Goal: Task Accomplishment & Management: Use online tool/utility

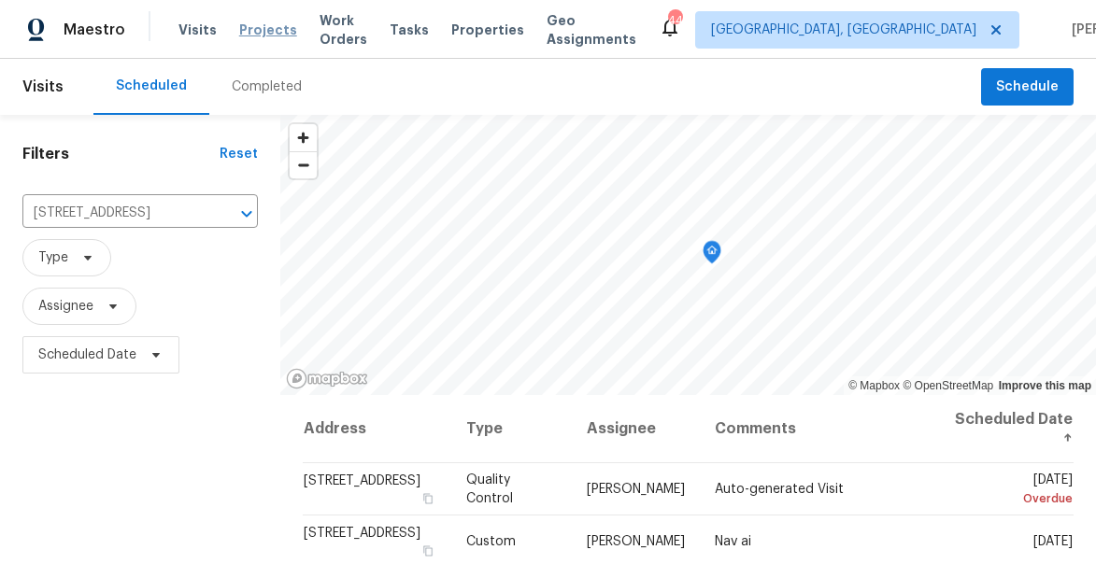
click at [261, 28] on span "Projects" at bounding box center [268, 30] width 58 height 19
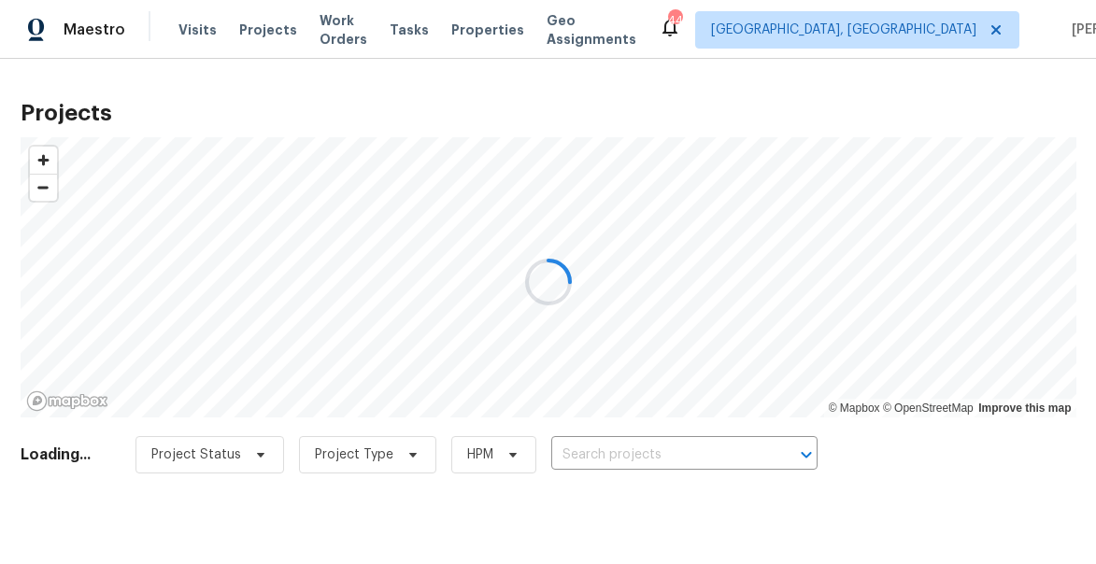
click at [656, 454] on div at bounding box center [548, 282] width 1096 height 564
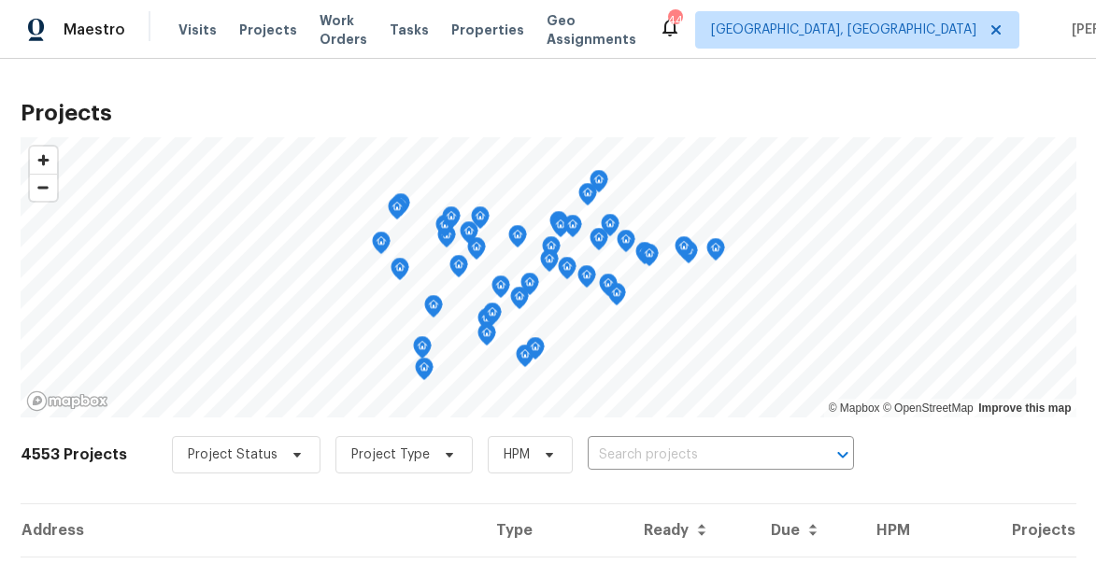
click at [590, 457] on input "text" at bounding box center [695, 455] width 214 height 29
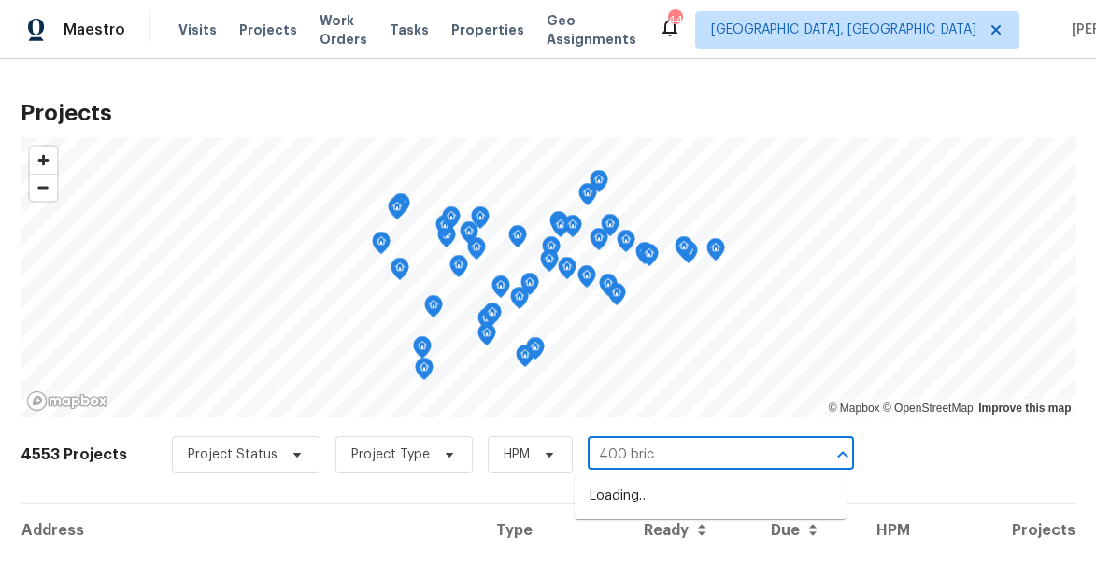
type input "400 brick"
click at [636, 496] on li "[STREET_ADDRESS]" at bounding box center [711, 496] width 272 height 31
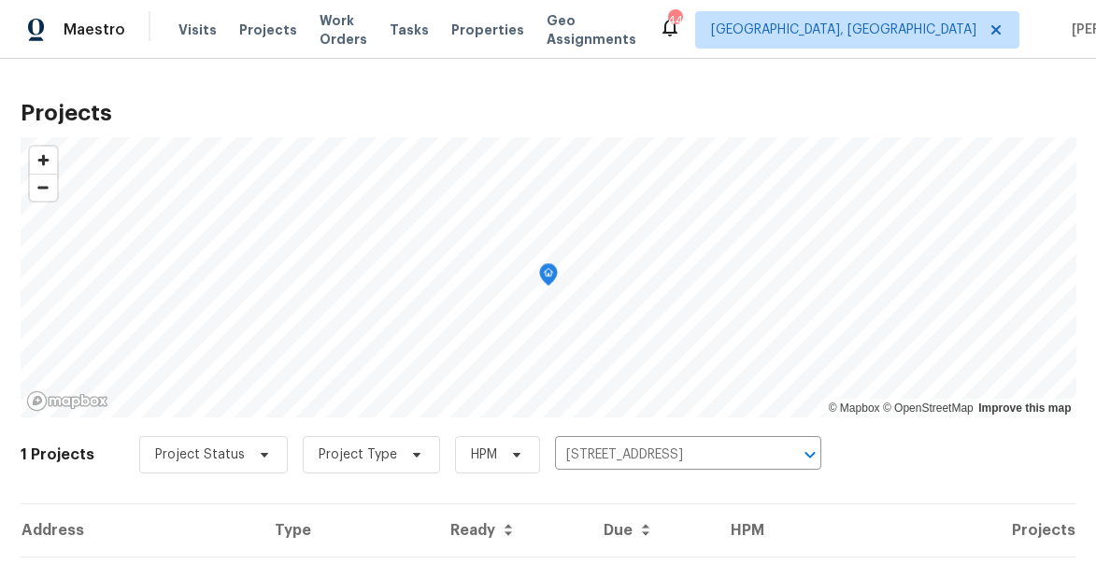
scroll to position [105, 0]
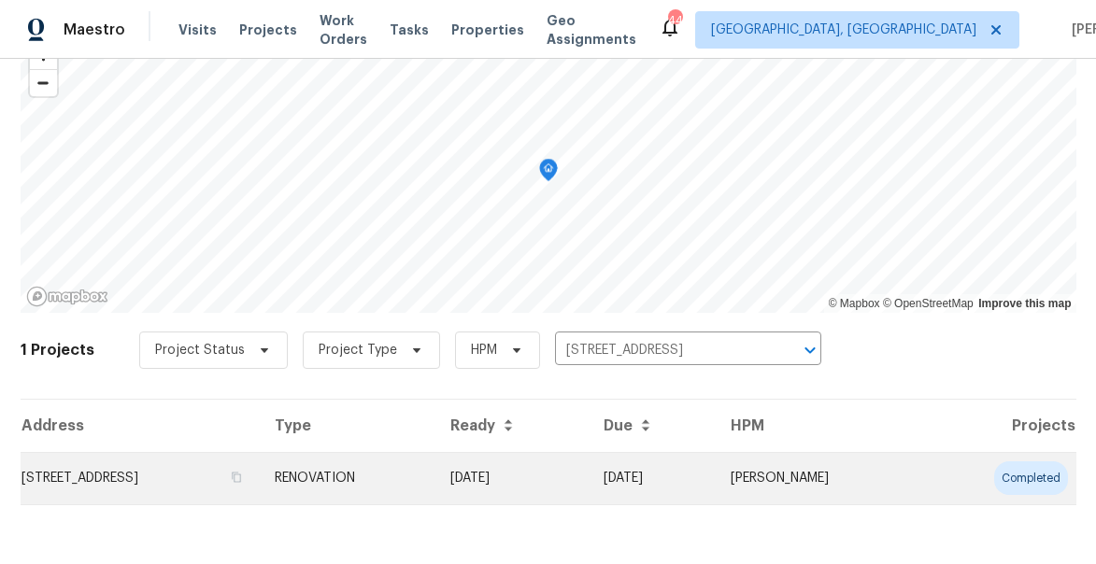
click at [91, 476] on td "[STREET_ADDRESS]" at bounding box center [140, 478] width 239 height 52
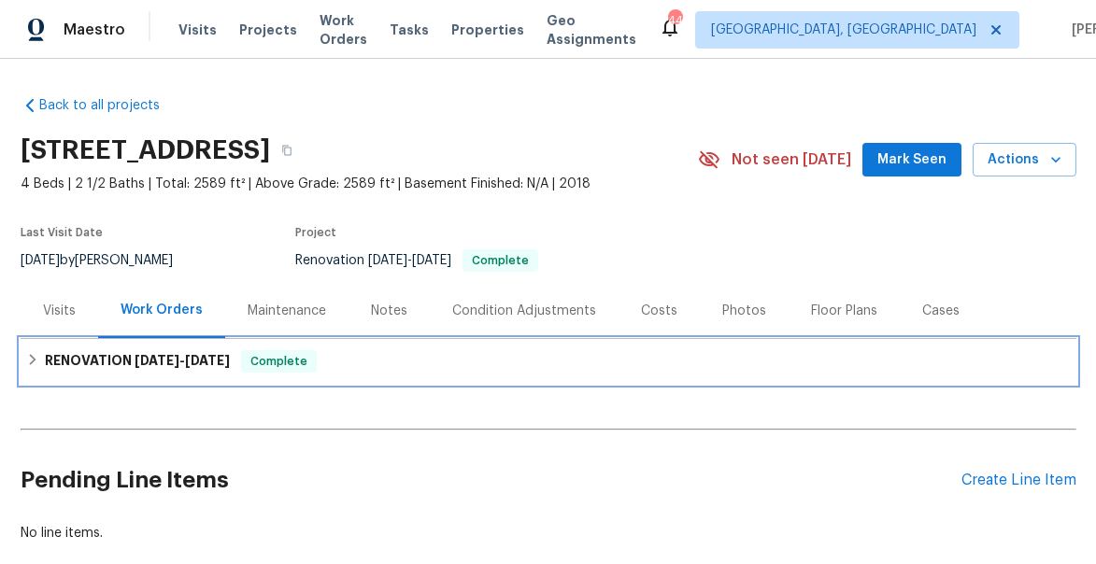
click at [83, 355] on h6 "RENOVATION [DATE] - [DATE]" at bounding box center [137, 361] width 185 height 22
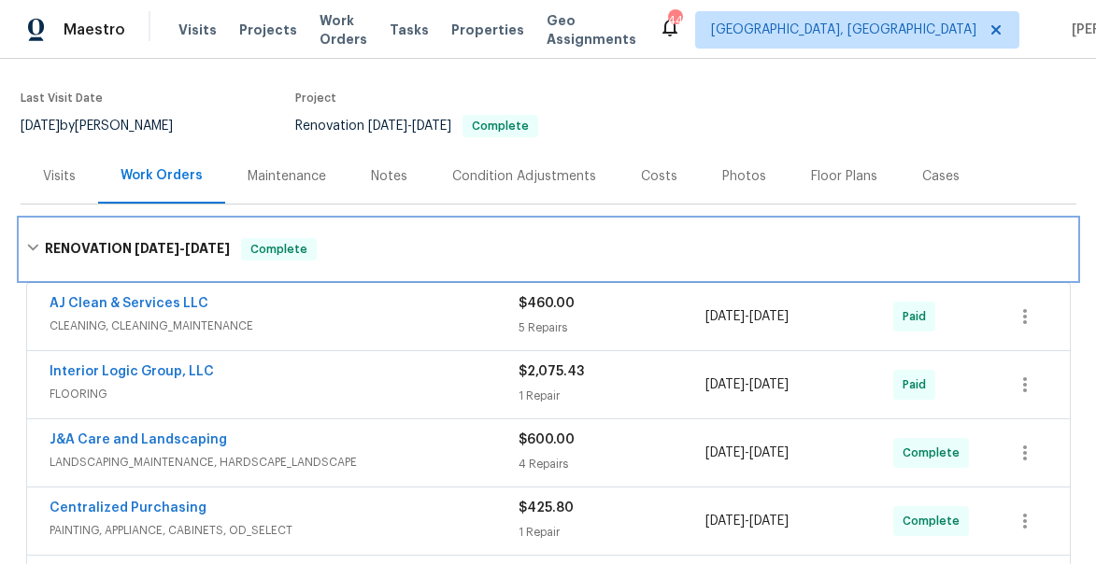
scroll to position [166, 0]
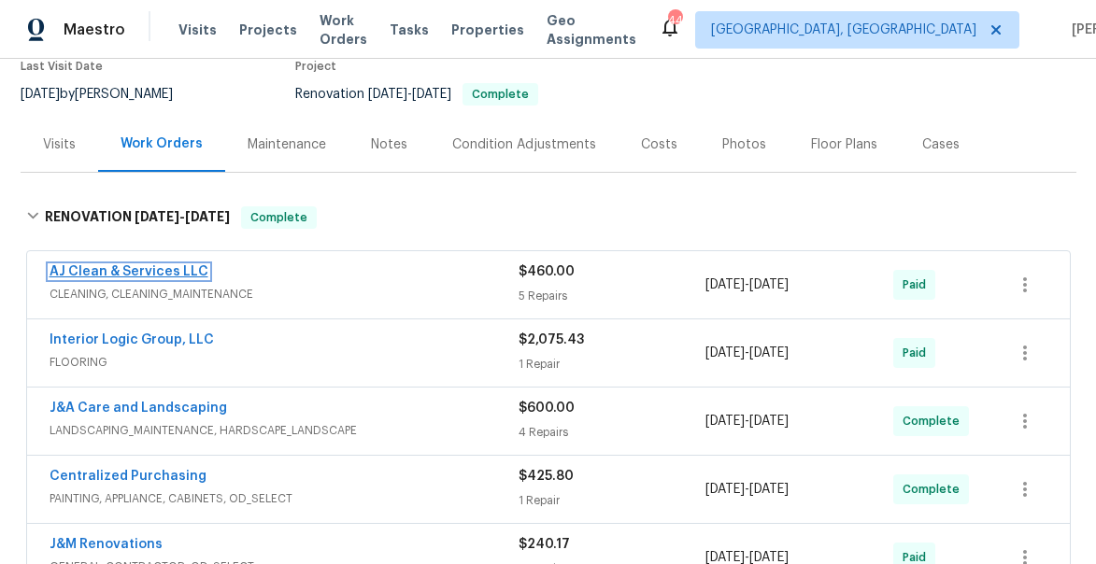
click at [84, 275] on link "AJ Clean & Services LLC" at bounding box center [129, 271] width 159 height 13
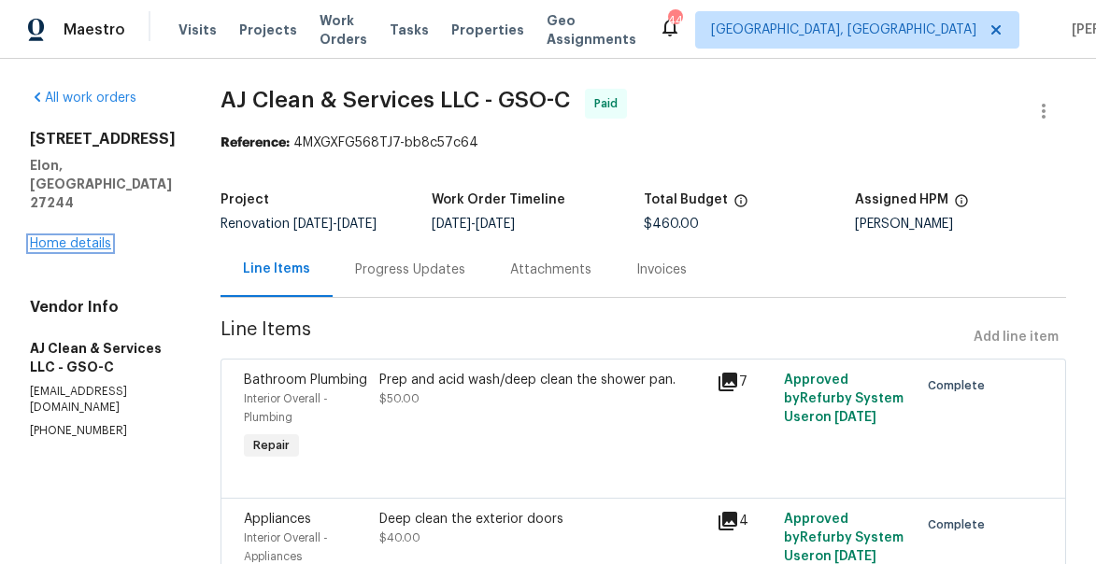
click at [64, 237] on link "Home details" at bounding box center [70, 243] width 81 height 13
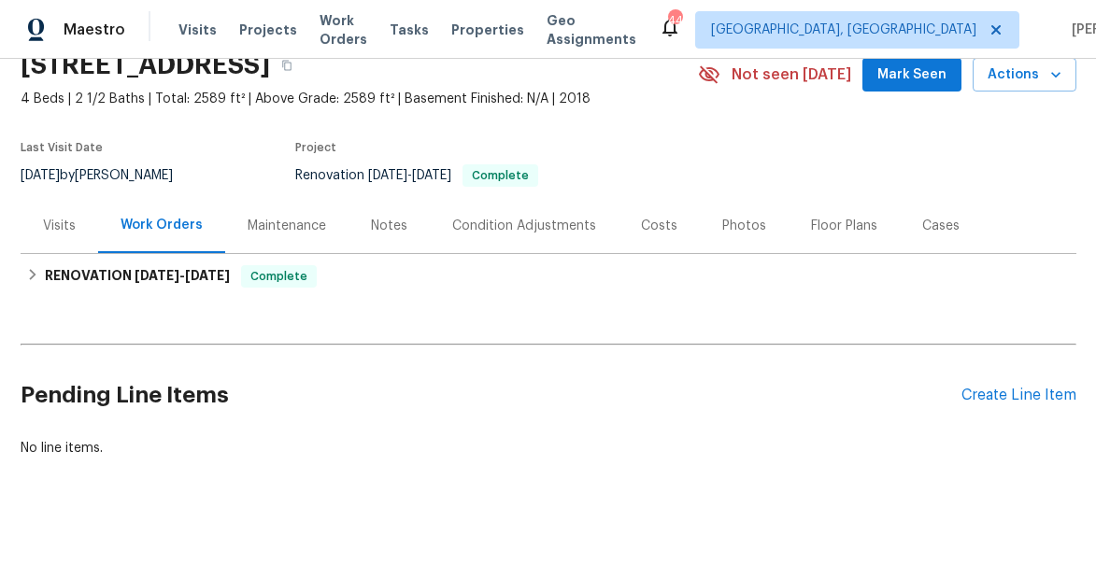
scroll to position [106, 0]
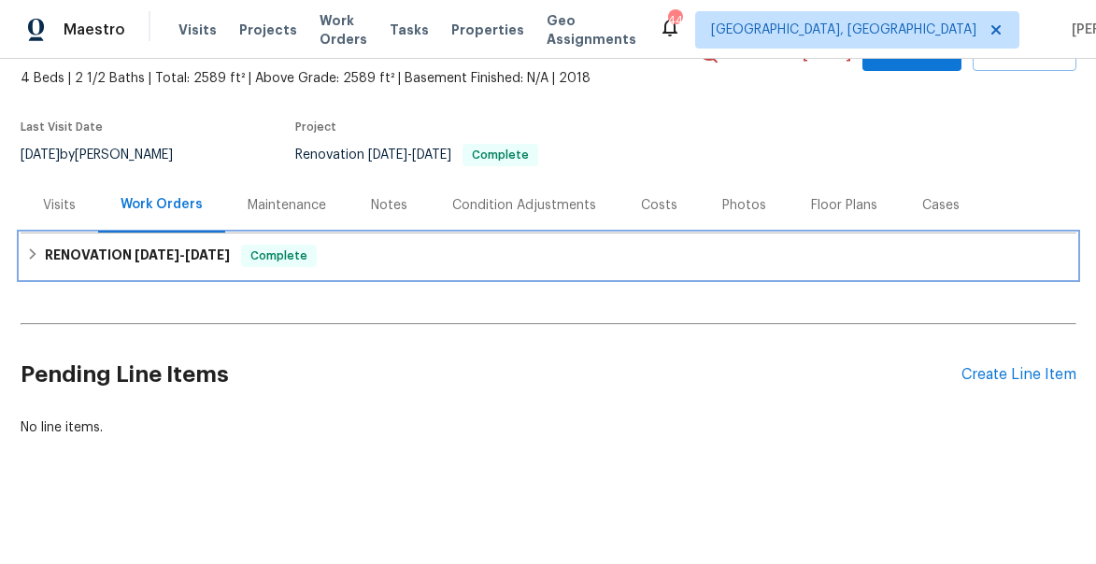
click at [88, 251] on h6 "RENOVATION [DATE] - [DATE]" at bounding box center [137, 256] width 185 height 22
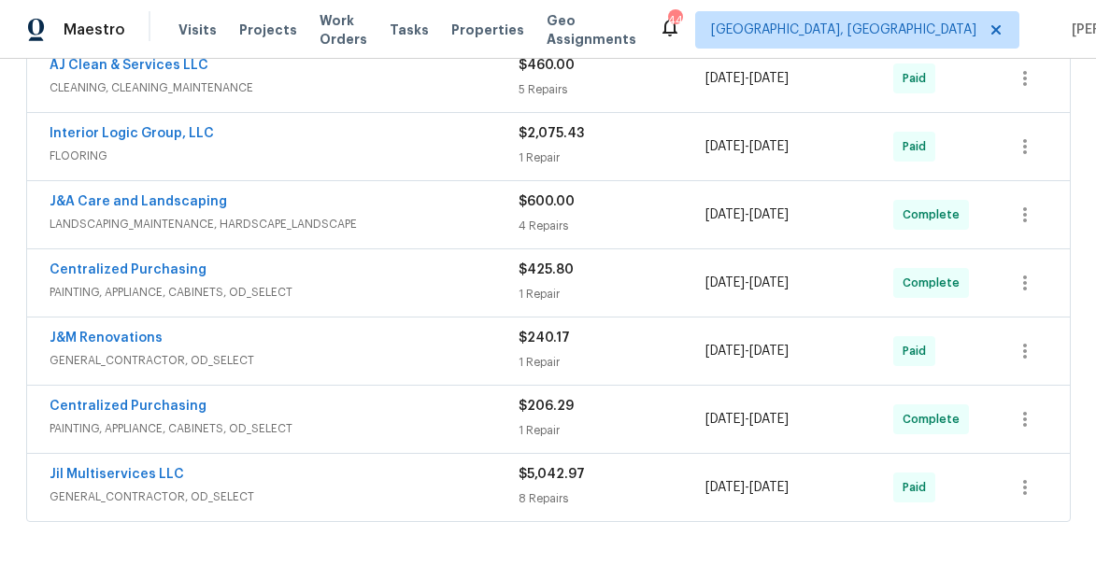
scroll to position [423, 0]
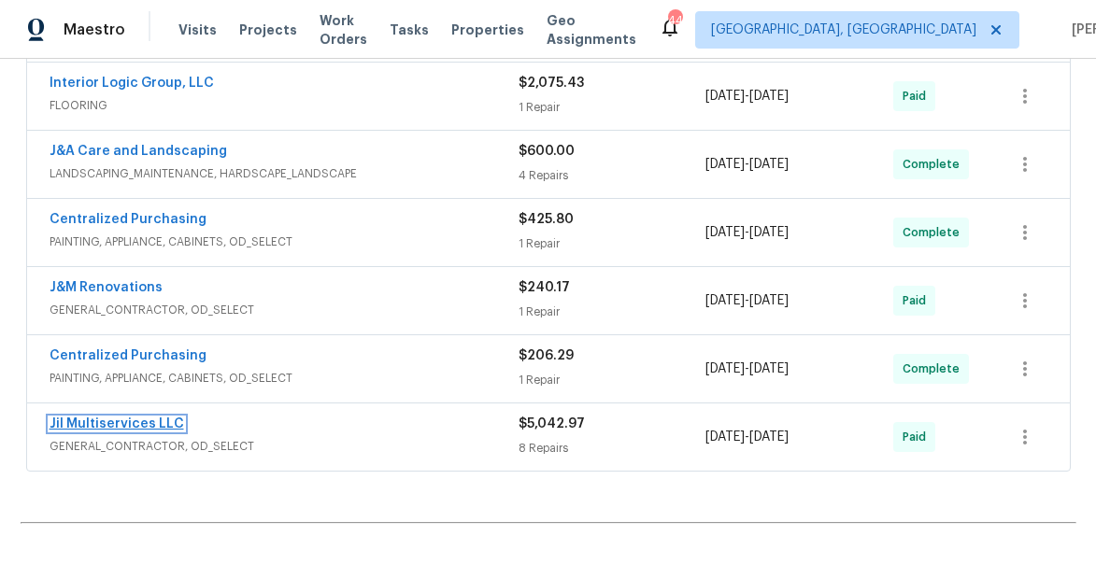
click at [88, 426] on link "Jil Multiservices LLC" at bounding box center [117, 424] width 135 height 13
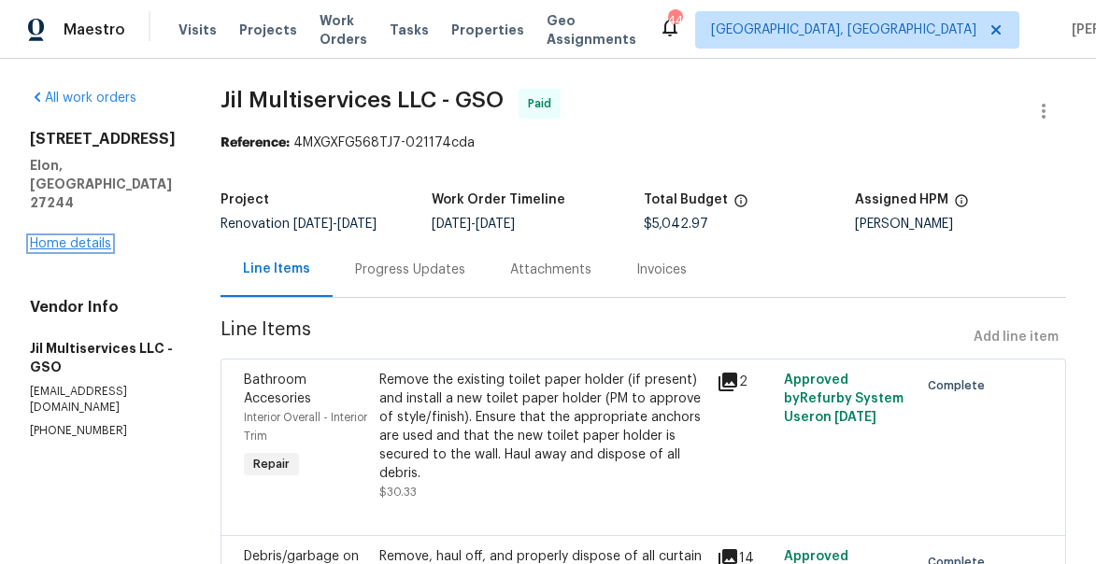
click at [88, 237] on link "Home details" at bounding box center [70, 243] width 81 height 13
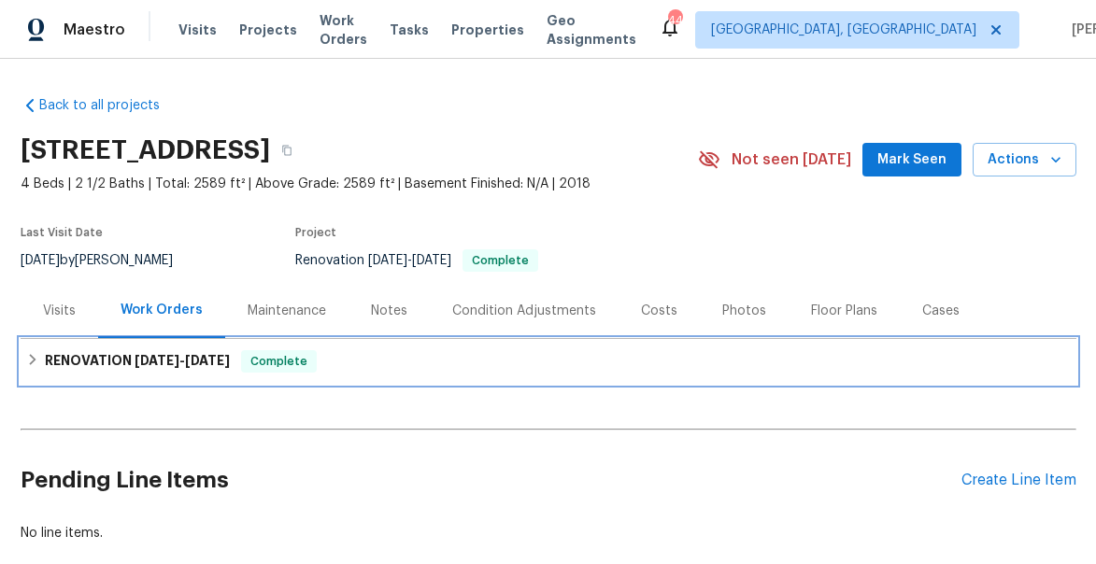
click at [74, 351] on h6 "RENOVATION [DATE] - [DATE]" at bounding box center [137, 361] width 185 height 22
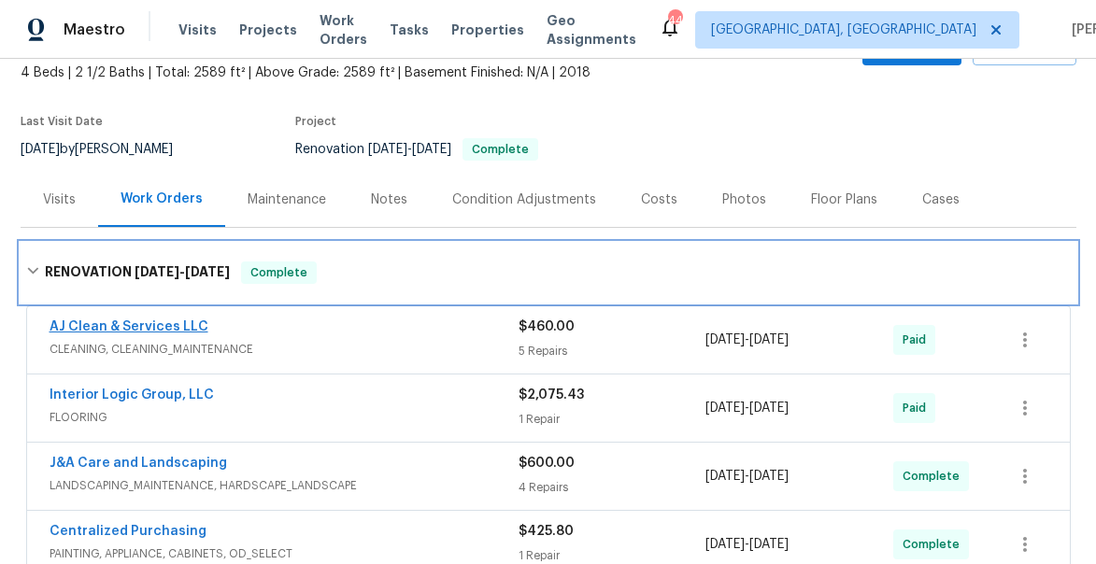
scroll to position [161, 0]
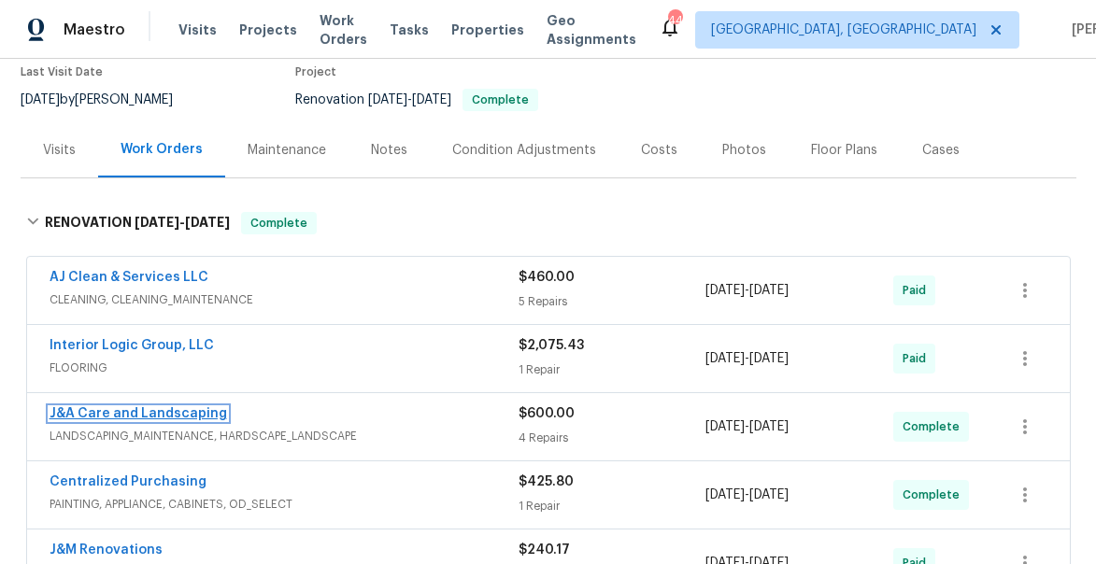
click at [89, 414] on link "J&A Care and Landscaping" at bounding box center [139, 413] width 178 height 13
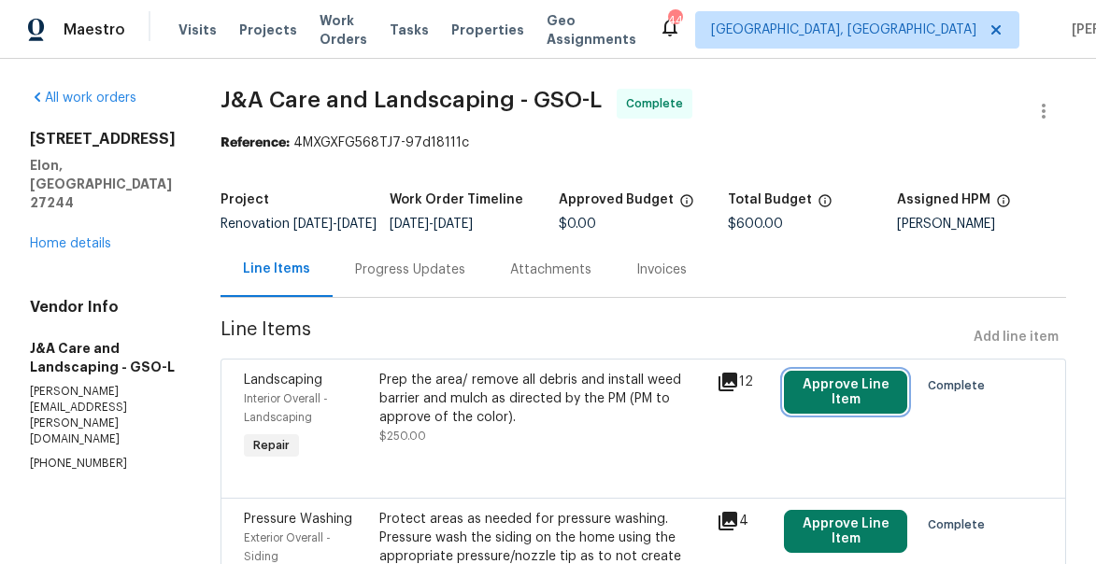
click at [845, 403] on button "Approve Line Item" at bounding box center [846, 392] width 124 height 43
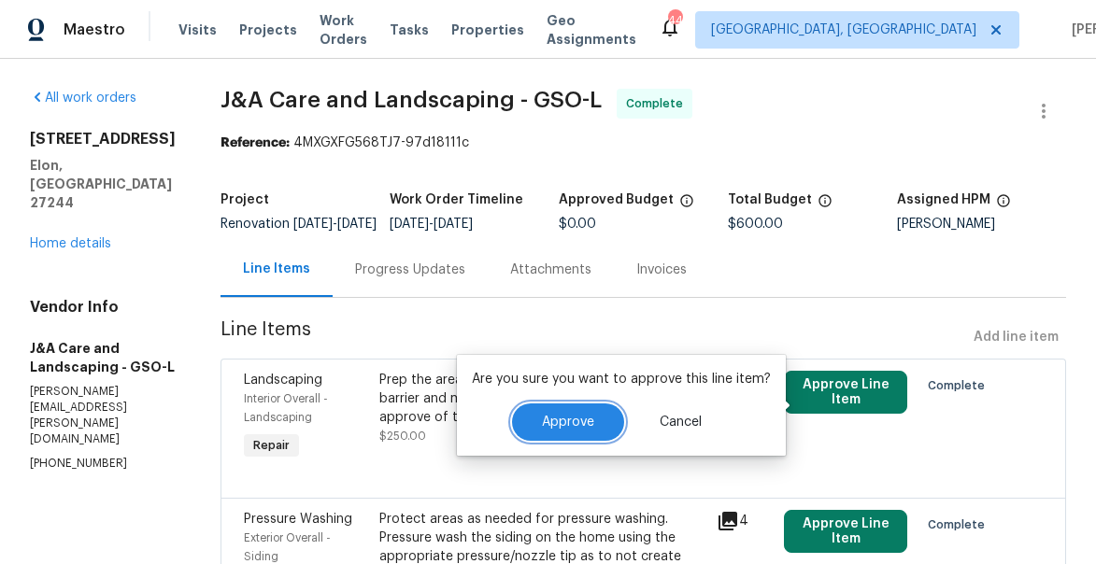
click at [593, 429] on button "Approve" at bounding box center [568, 422] width 112 height 37
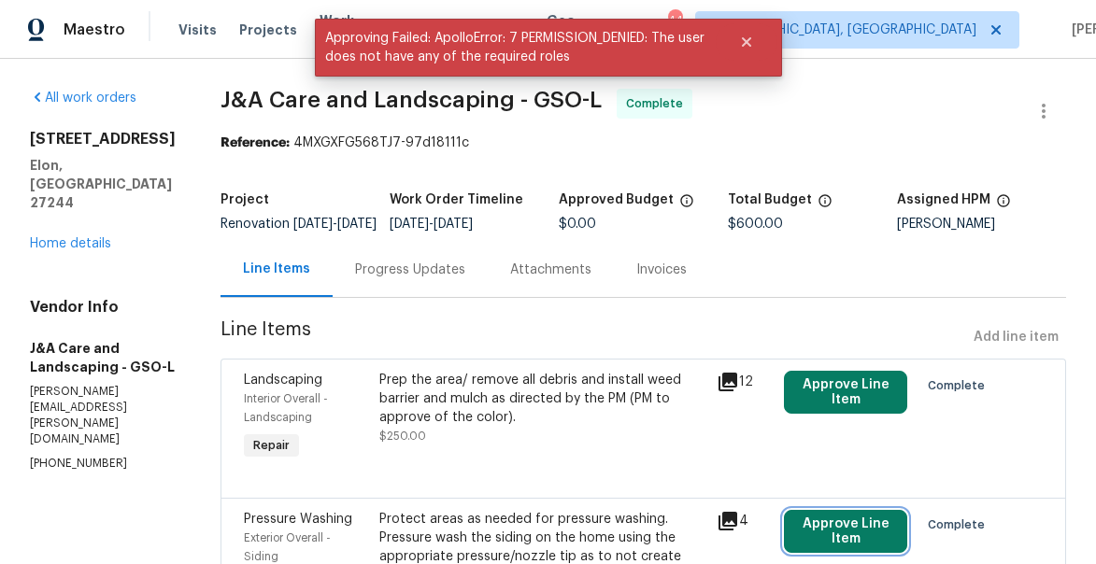
click at [847, 539] on button "Approve Line Item" at bounding box center [846, 531] width 124 height 43
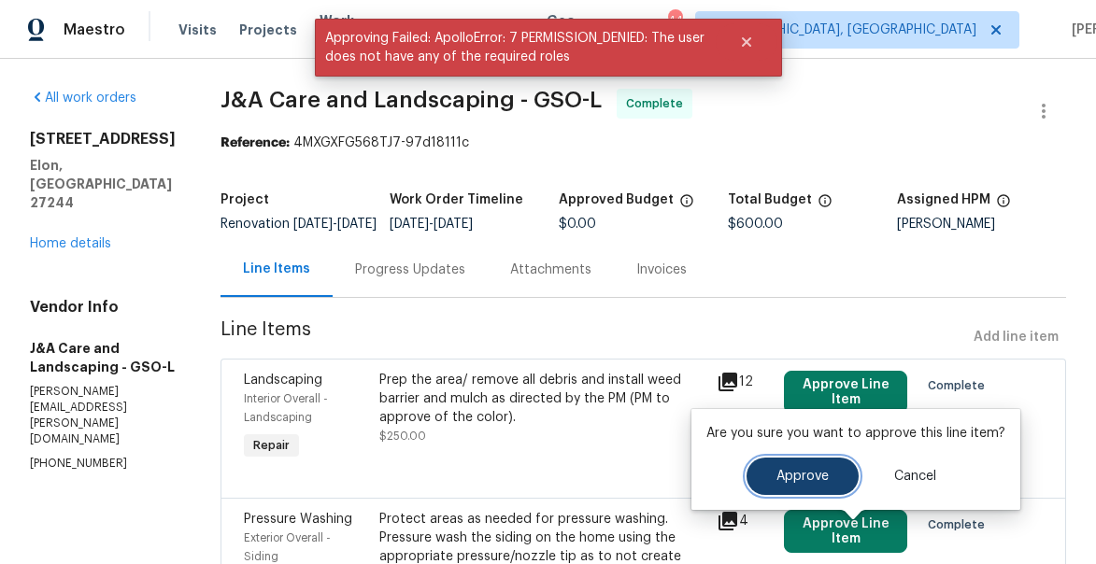
click at [802, 463] on button "Approve" at bounding box center [802, 476] width 112 height 37
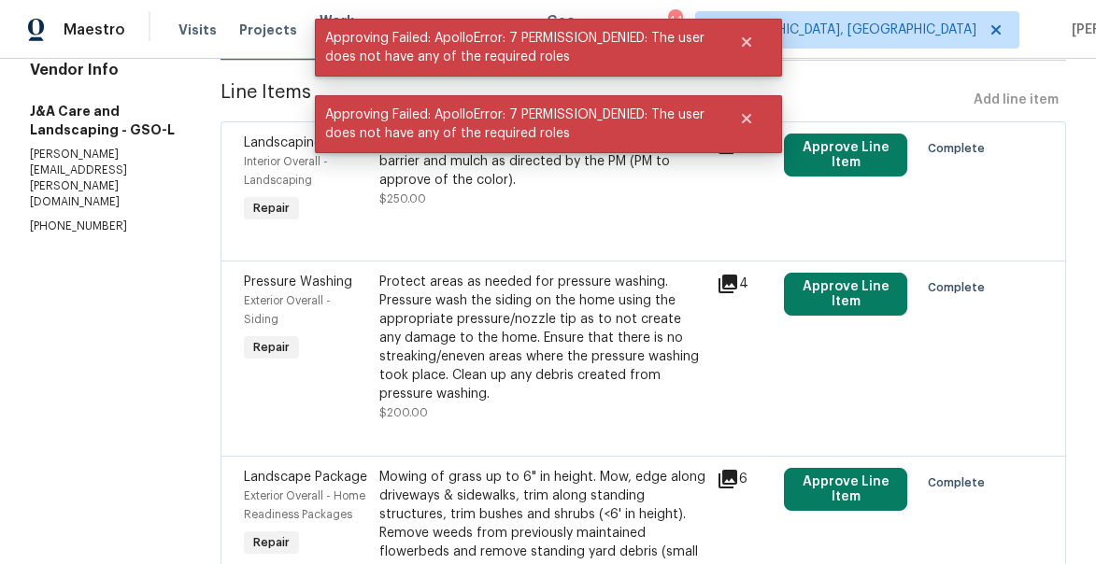
scroll to position [244, 0]
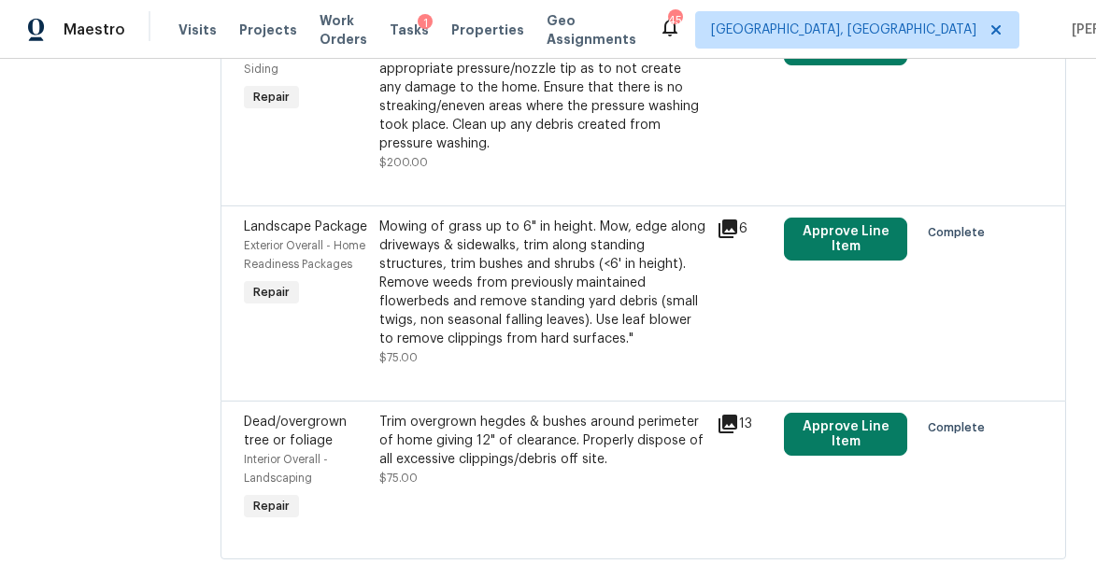
scroll to position [551, 0]
